Goal: Task Accomplishment & Management: Understand process/instructions

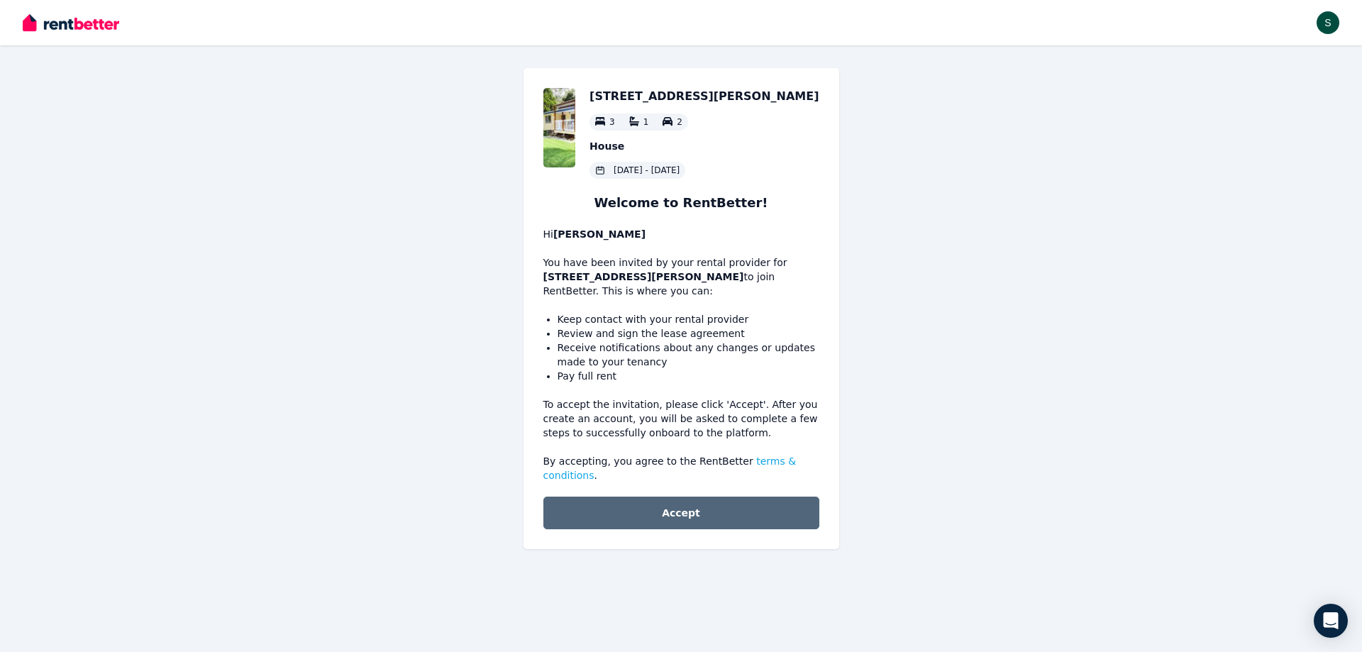
click at [685, 499] on button "Accept" at bounding box center [682, 513] width 276 height 33
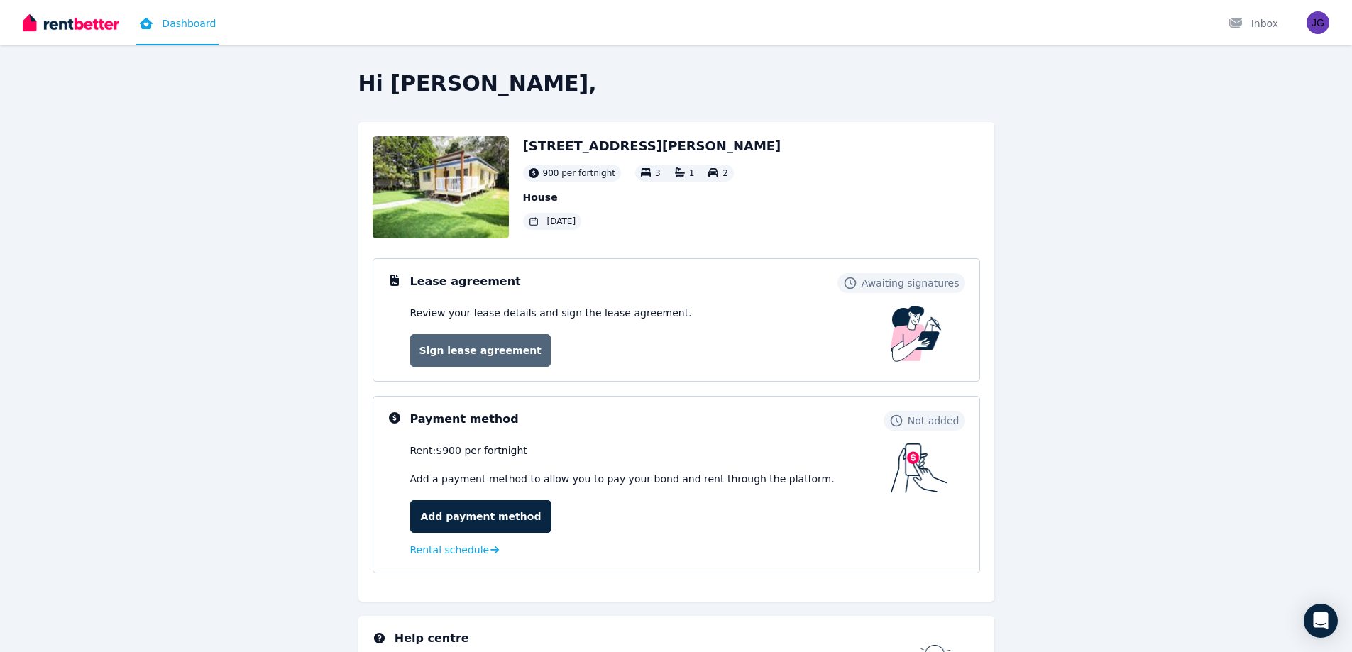
click at [472, 351] on link "Sign lease agreement" at bounding box center [480, 350] width 140 height 33
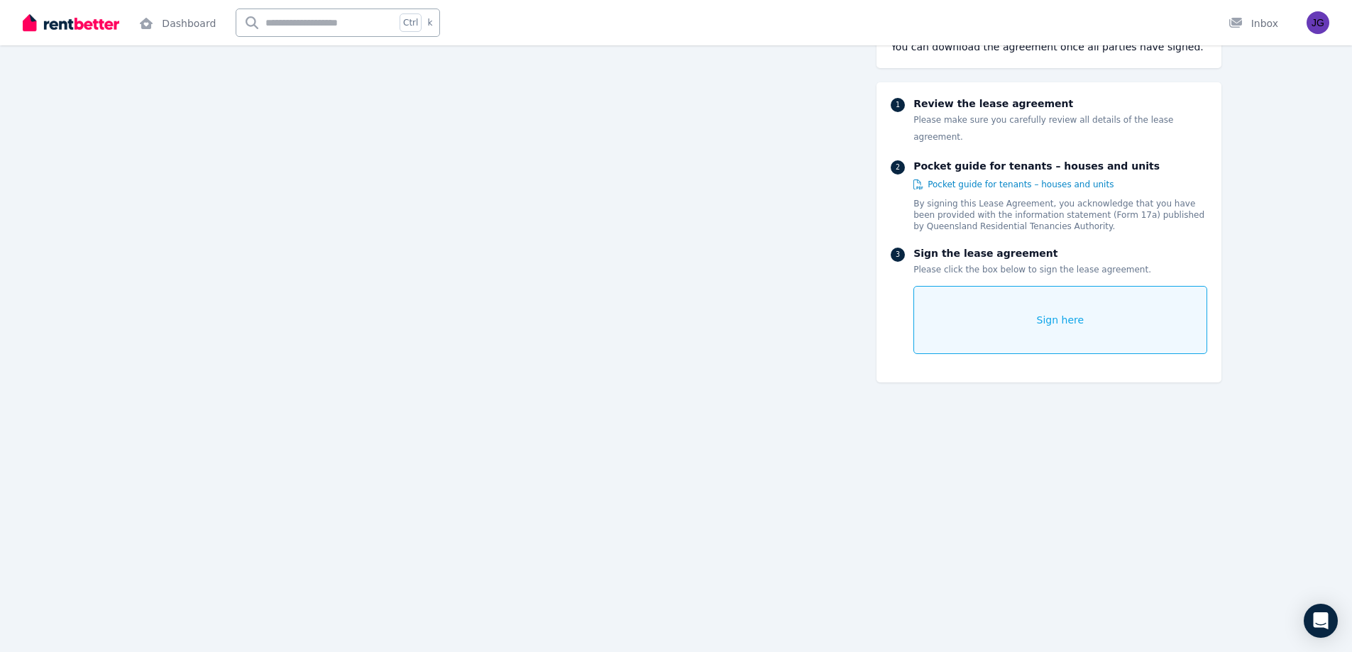
scroll to position [173, 0]
